Goal: Find specific page/section: Find specific page/section

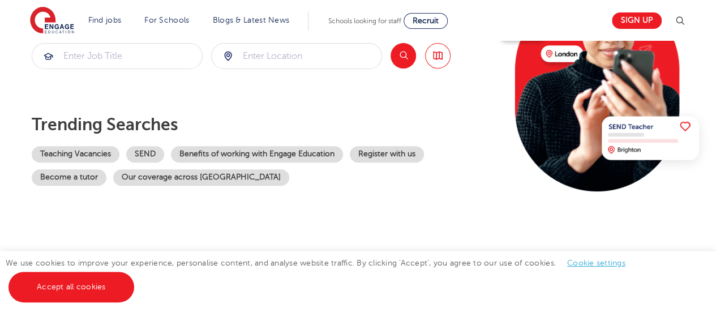
scroll to position [171, 0]
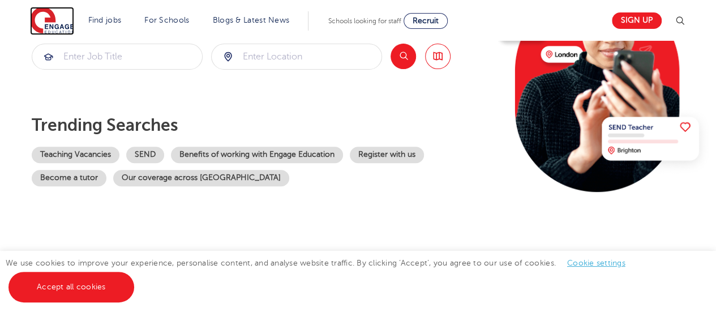
click at [66, 25] on img at bounding box center [52, 21] width 44 height 28
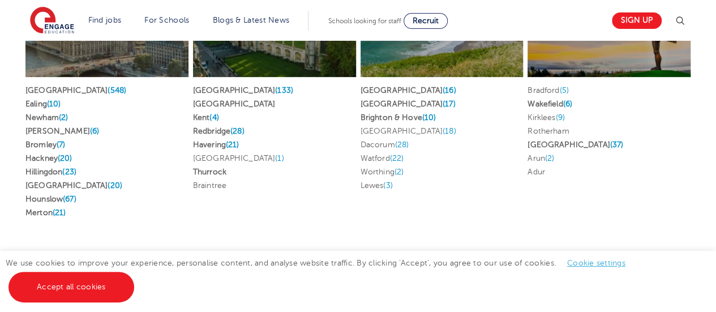
scroll to position [2271, 0]
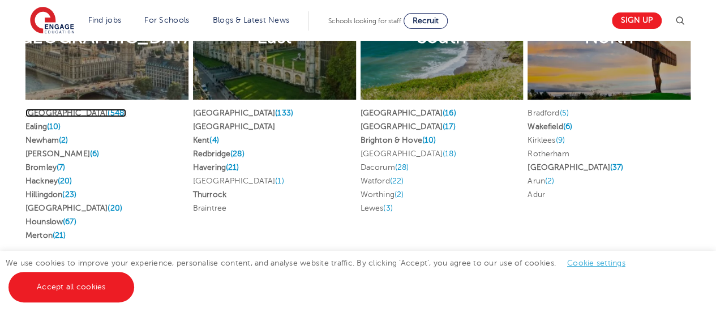
click at [44, 111] on link "London (548)" at bounding box center [75, 113] width 101 height 8
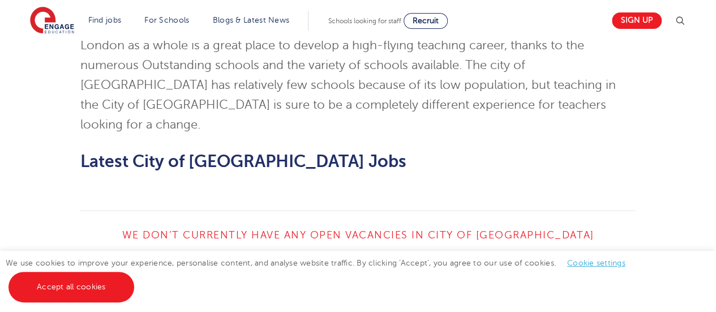
scroll to position [1044, 0]
drag, startPoint x: 246, startPoint y: 218, endPoint x: 246, endPoint y: 226, distance: 7.9
click at [246, 284] on div "View All Vacancies" at bounding box center [218, 311] width 277 height 55
click at [246, 301] on link "View All Vacancies" at bounding box center [213, 311] width 141 height 21
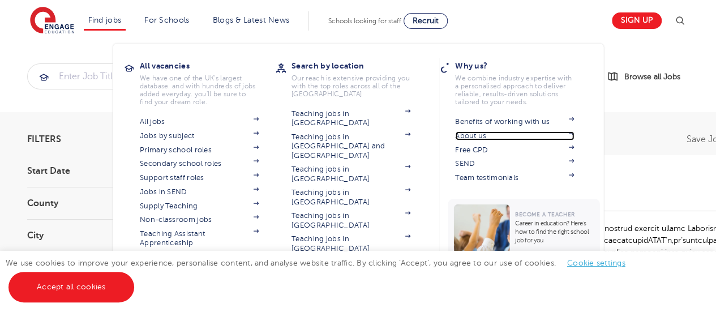
click at [502, 136] on link "About us" at bounding box center [514, 135] width 119 height 9
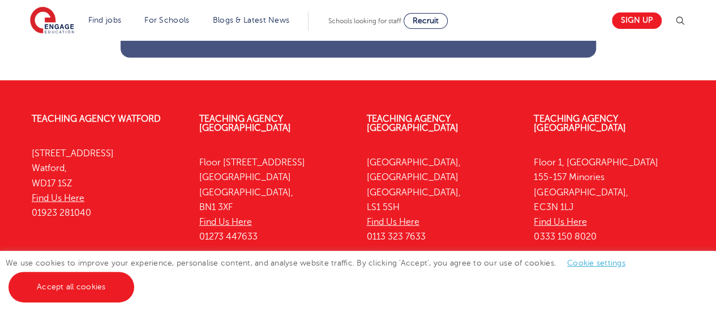
scroll to position [1634, 0]
